Goal: Information Seeking & Learning: Learn about a topic

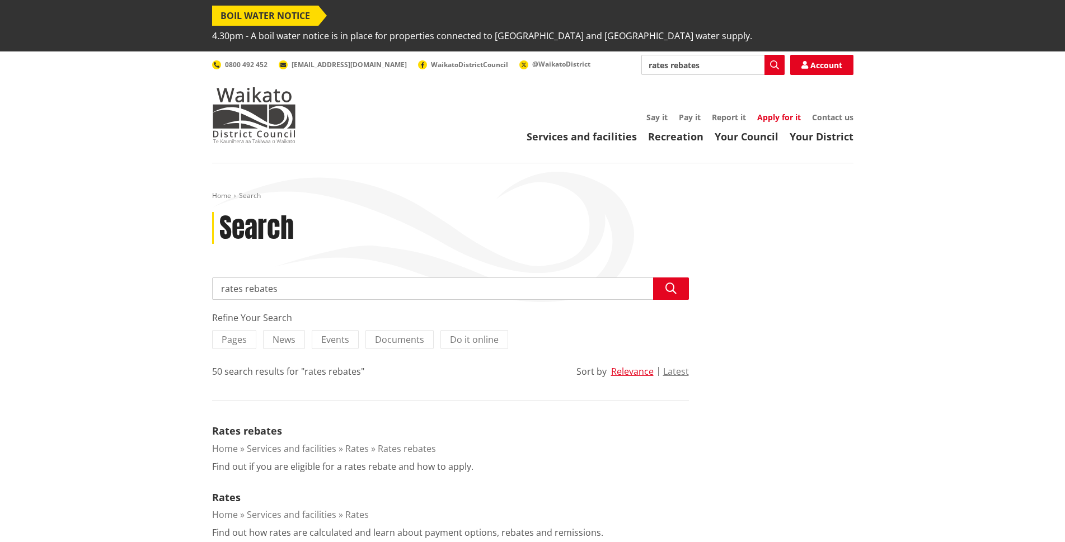
click at [785, 112] on link "Apply for it" at bounding box center [779, 117] width 44 height 11
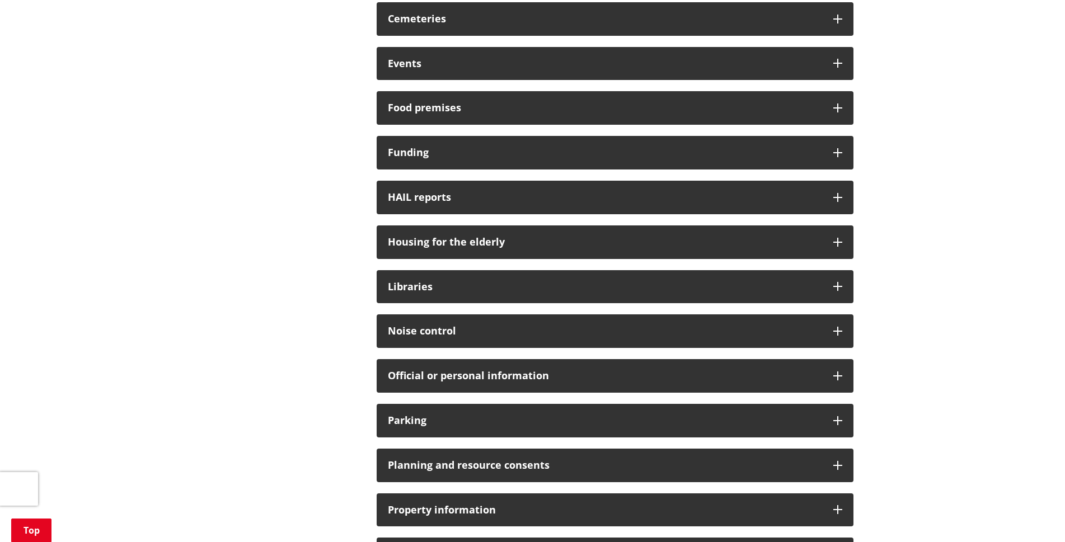
scroll to position [783, 0]
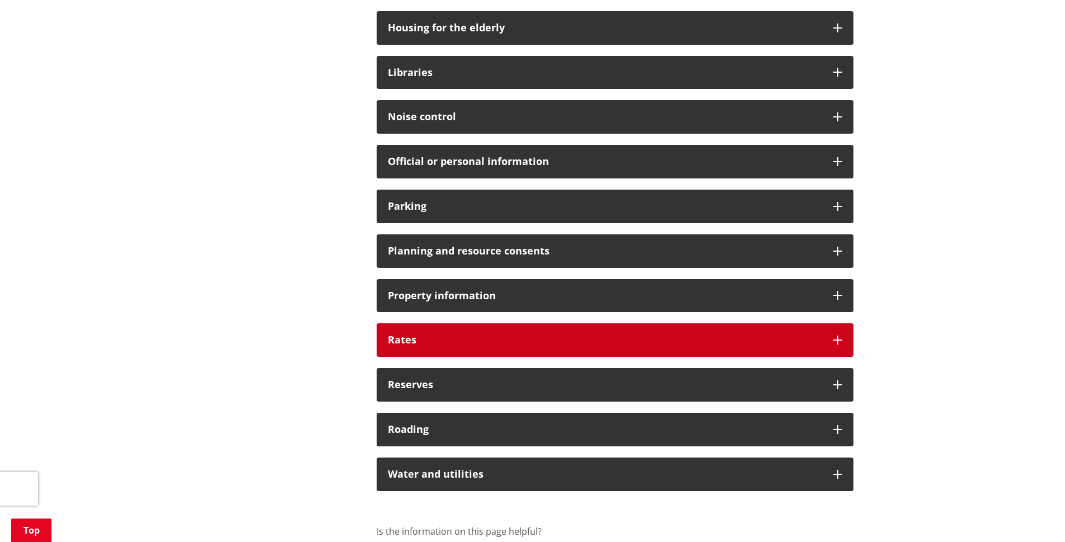
click at [413, 335] on h3 "Rates" at bounding box center [605, 340] width 434 height 11
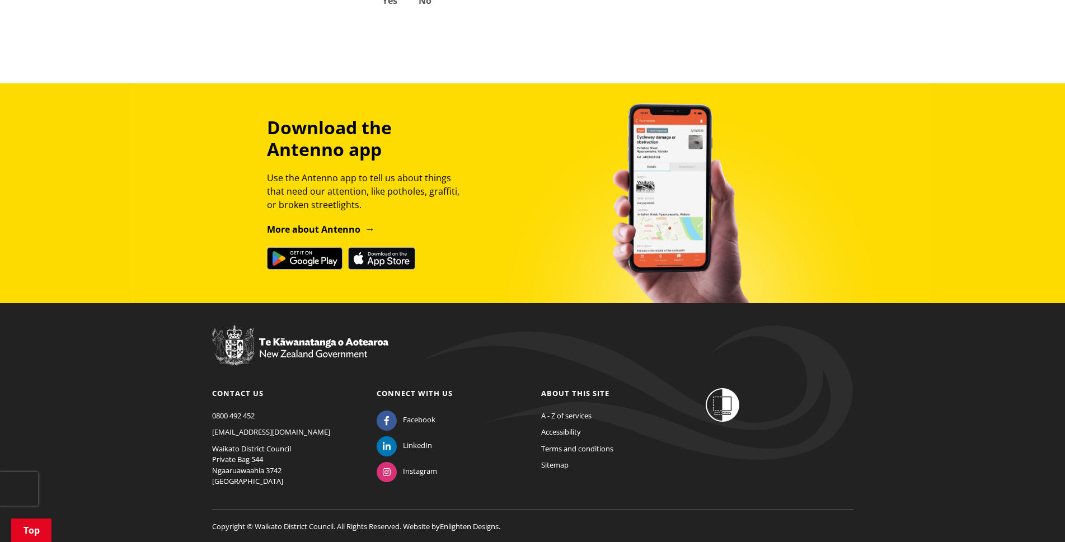
scroll to position [2043, 0]
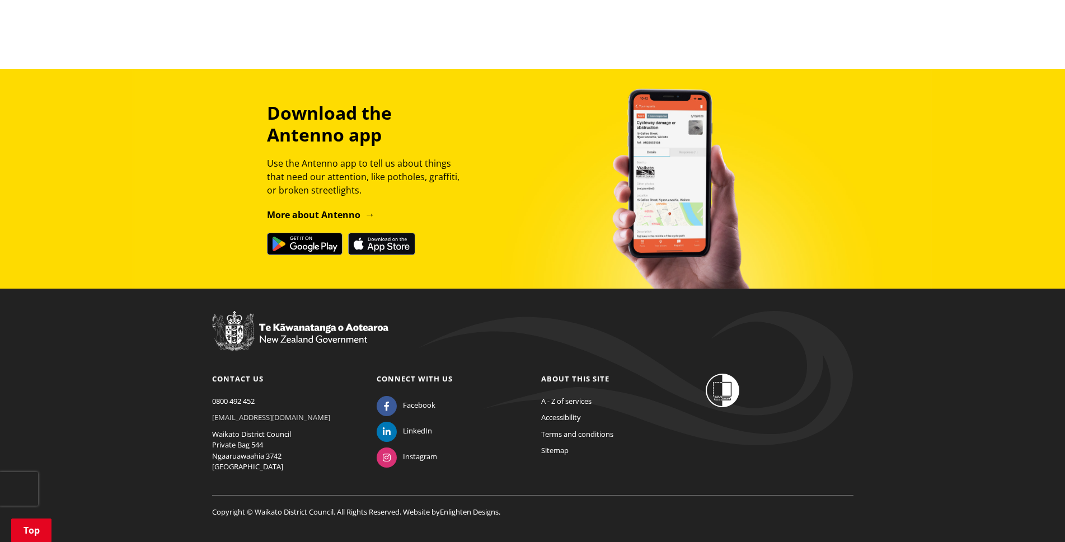
click at [242, 412] on link "[EMAIL_ADDRESS][DOMAIN_NAME]" at bounding box center [271, 417] width 118 height 10
click at [255, 412] on link "[EMAIL_ADDRESS][DOMAIN_NAME]" at bounding box center [271, 417] width 118 height 10
